Goal: Information Seeking & Learning: Learn about a topic

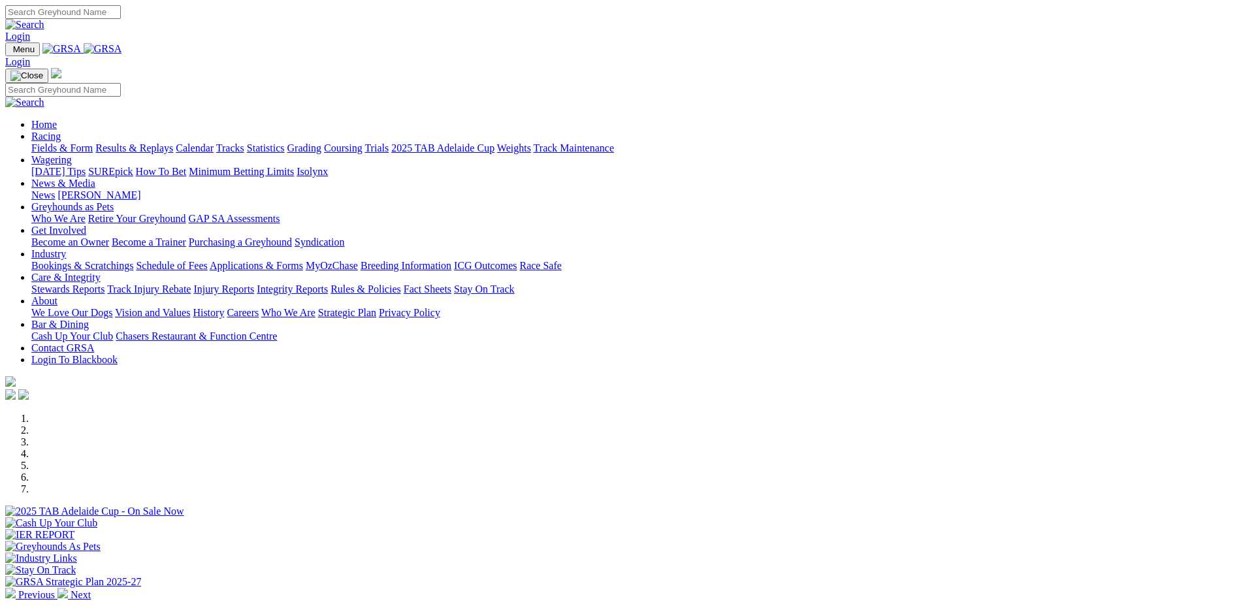
click at [214, 142] on link "Calendar" at bounding box center [195, 147] width 38 height 11
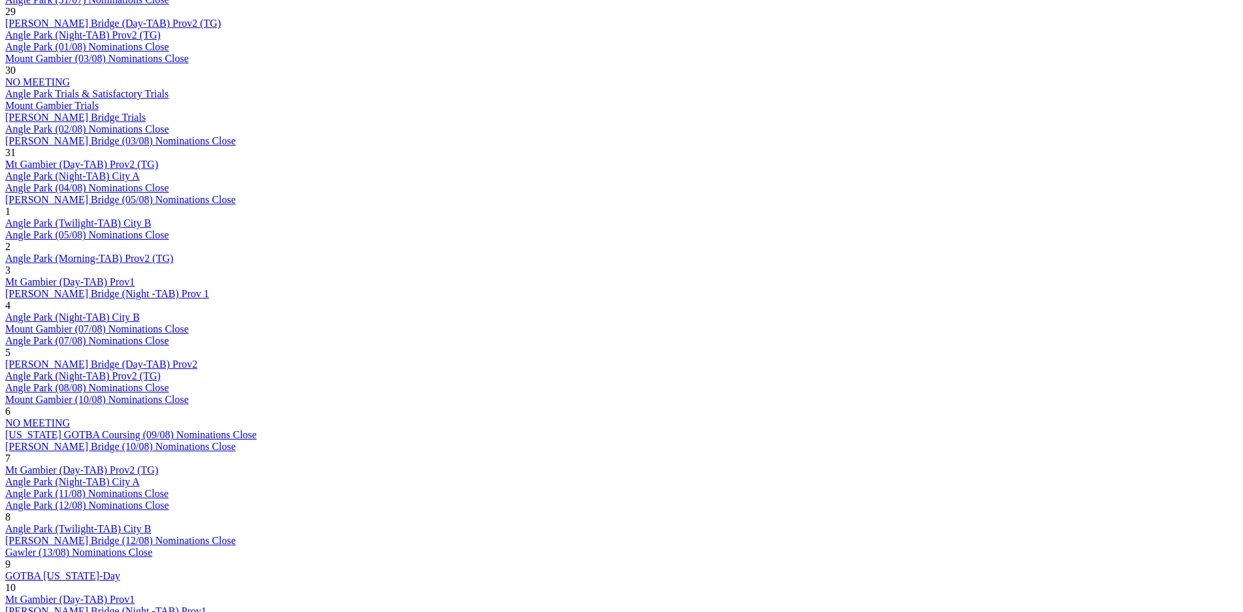
scroll to position [825, 0]
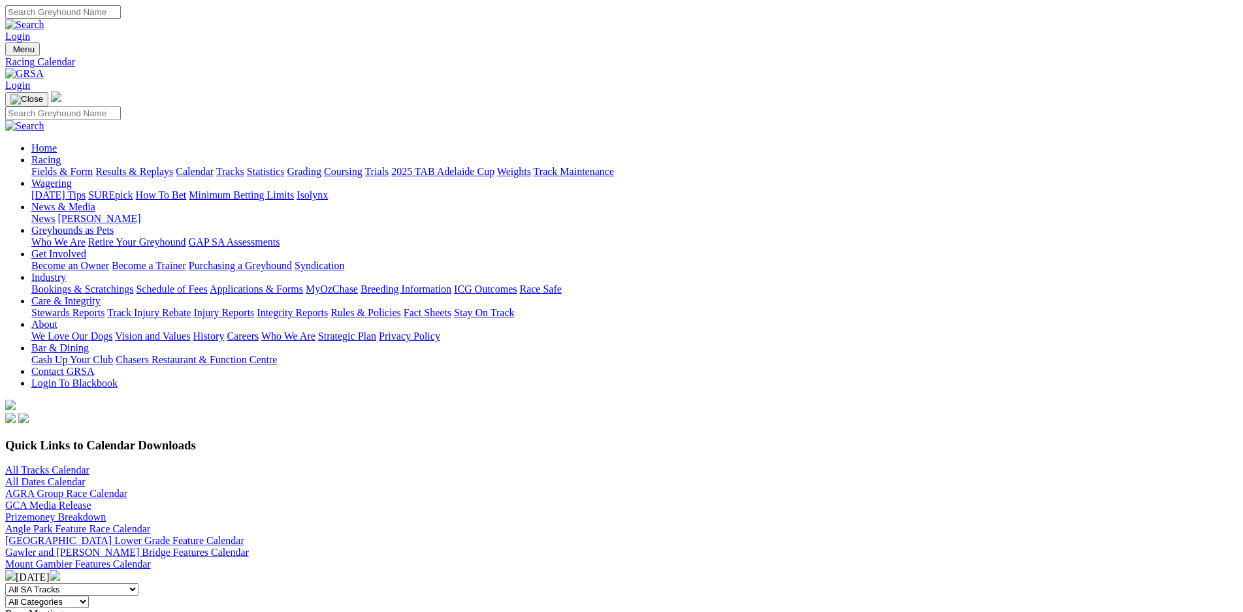
click at [93, 166] on link "Fields & Form" at bounding box center [61, 171] width 61 height 11
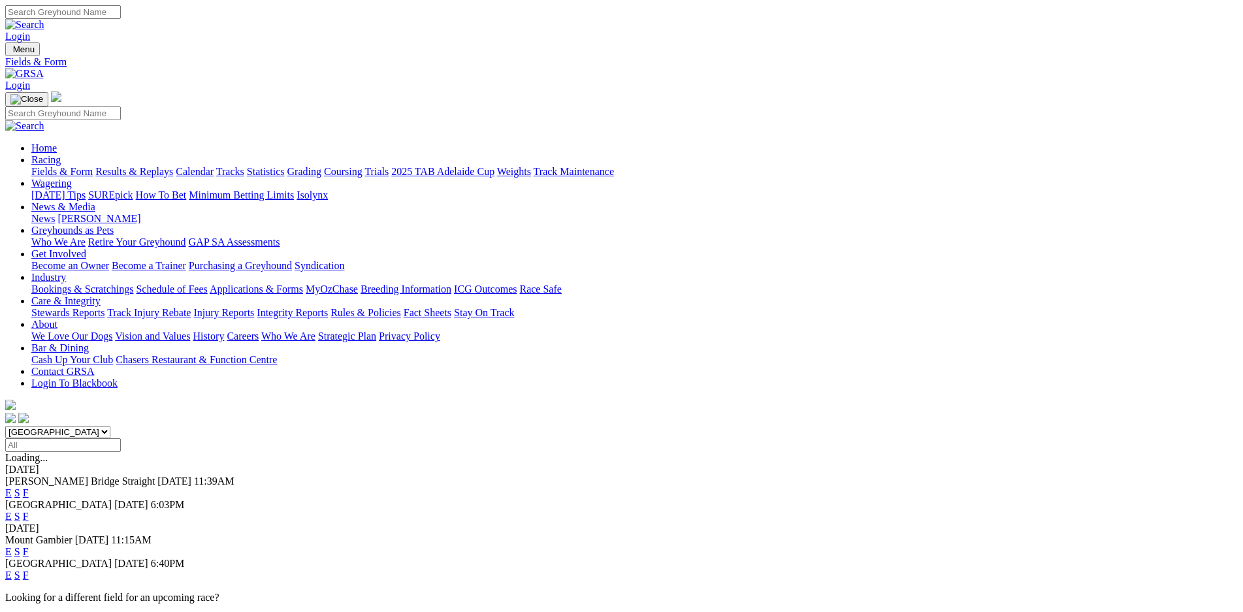
click at [29, 487] on link "F" at bounding box center [26, 492] width 6 height 11
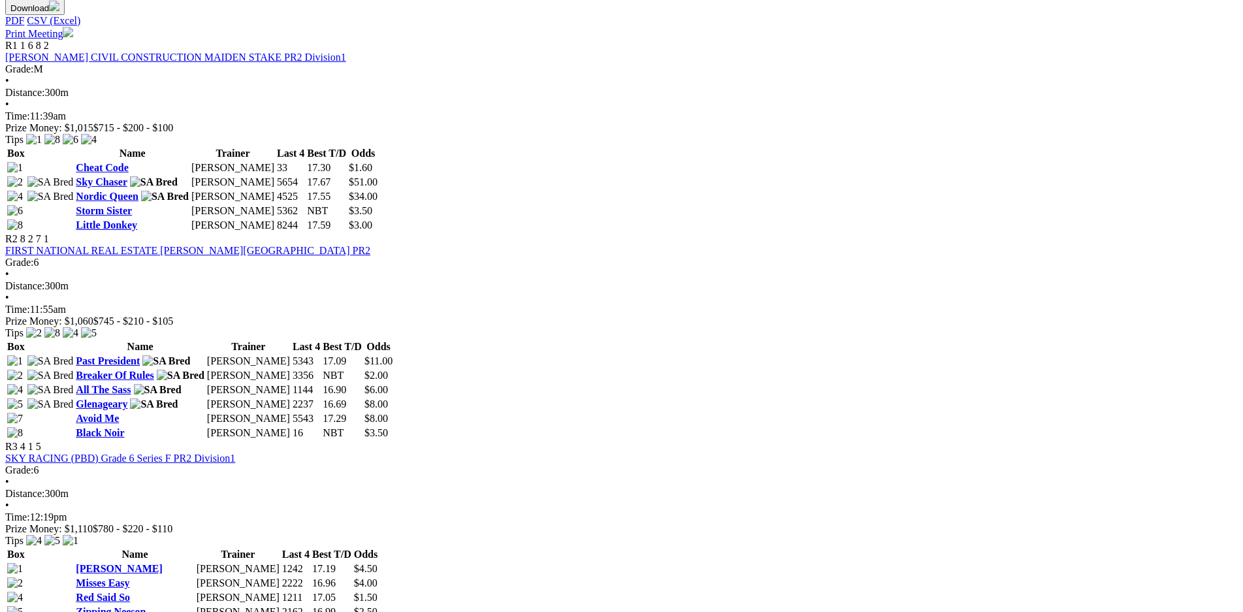
scroll to position [642, 0]
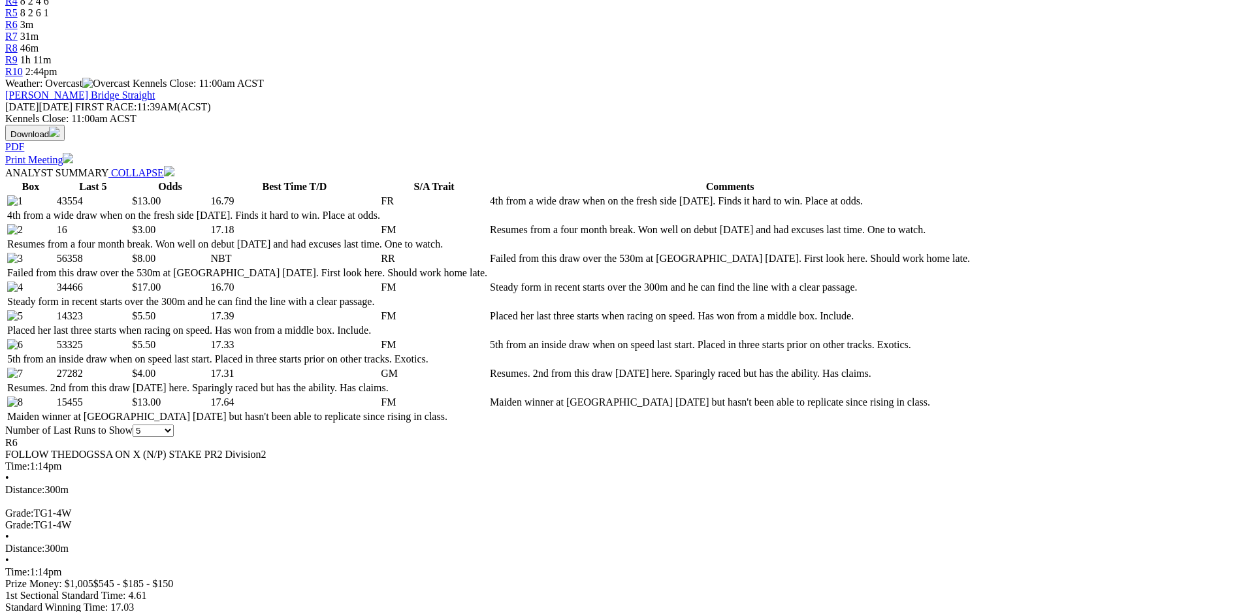
scroll to position [503, 0]
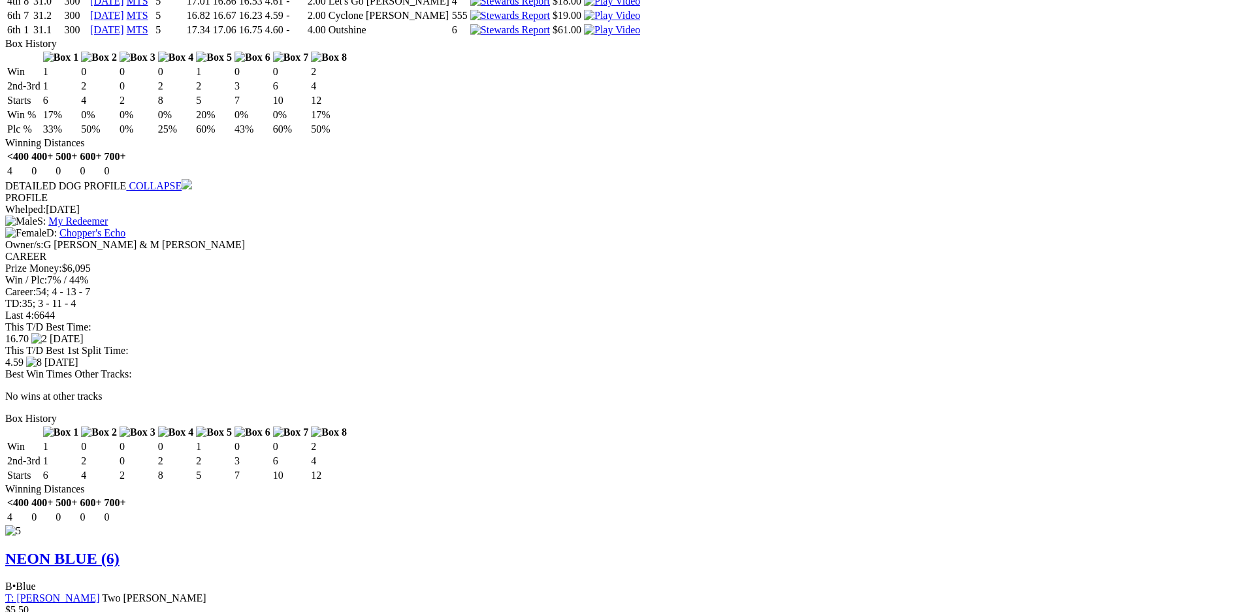
scroll to position [3441, 0]
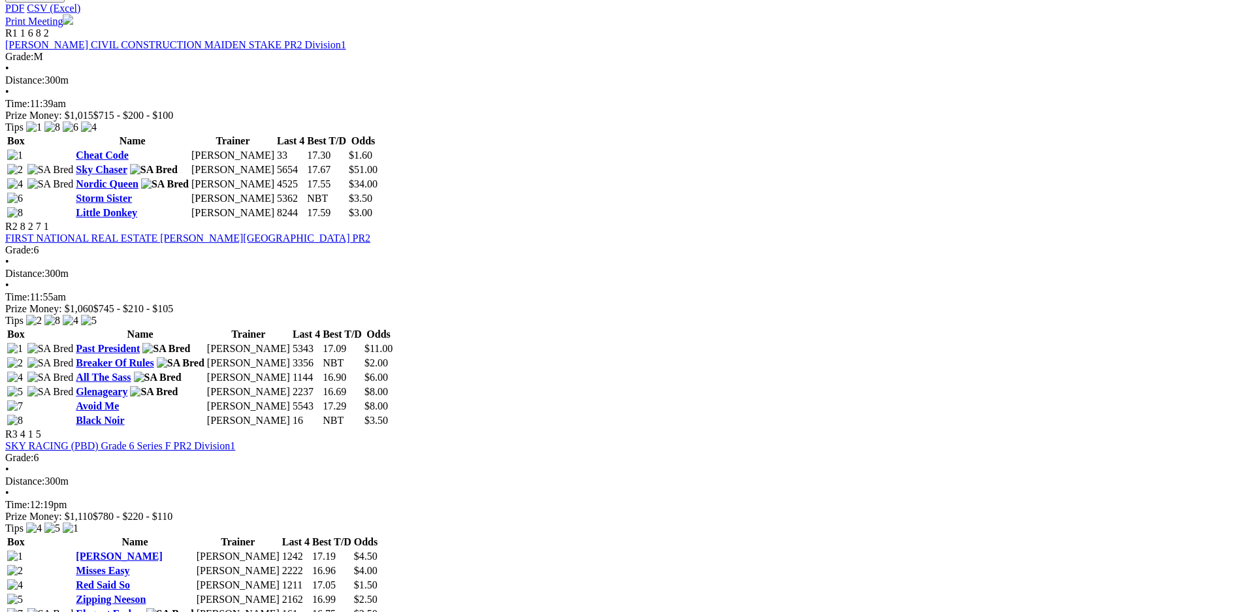
scroll to position [642, 0]
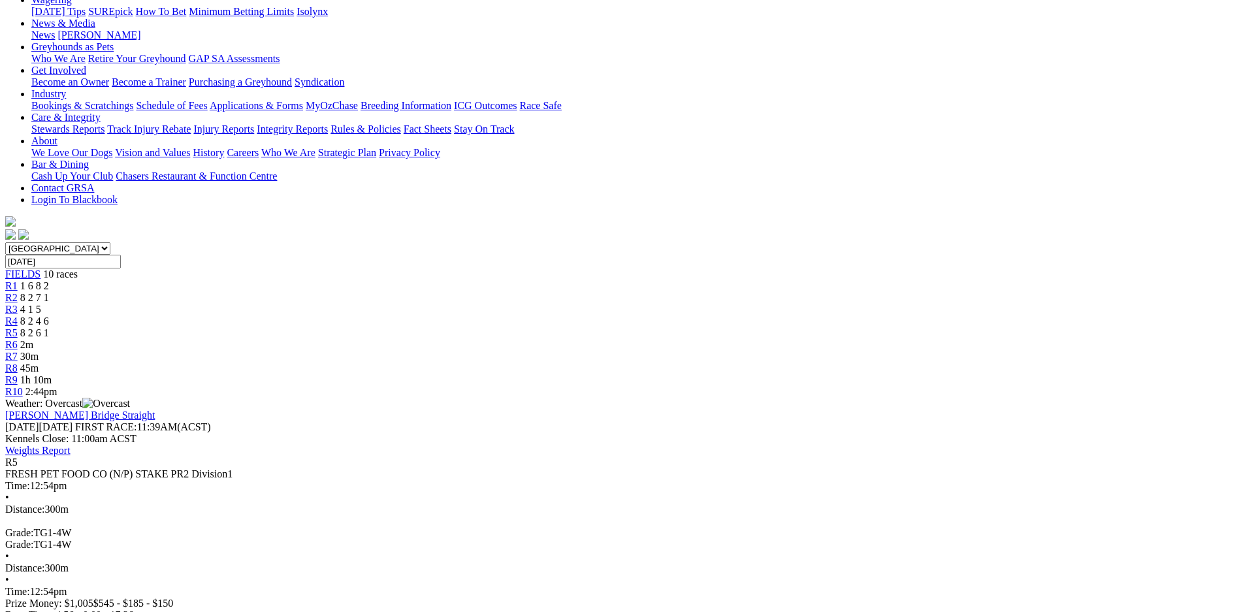
scroll to position [183, 0]
